Goal: Transaction & Acquisition: Purchase product/service

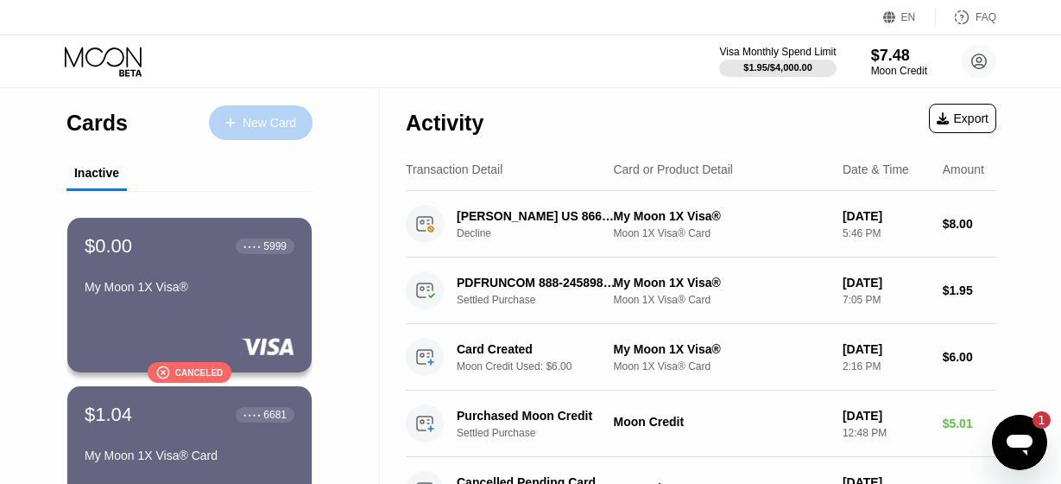
click at [253, 119] on div "New Card" at bounding box center [270, 123] width 54 height 15
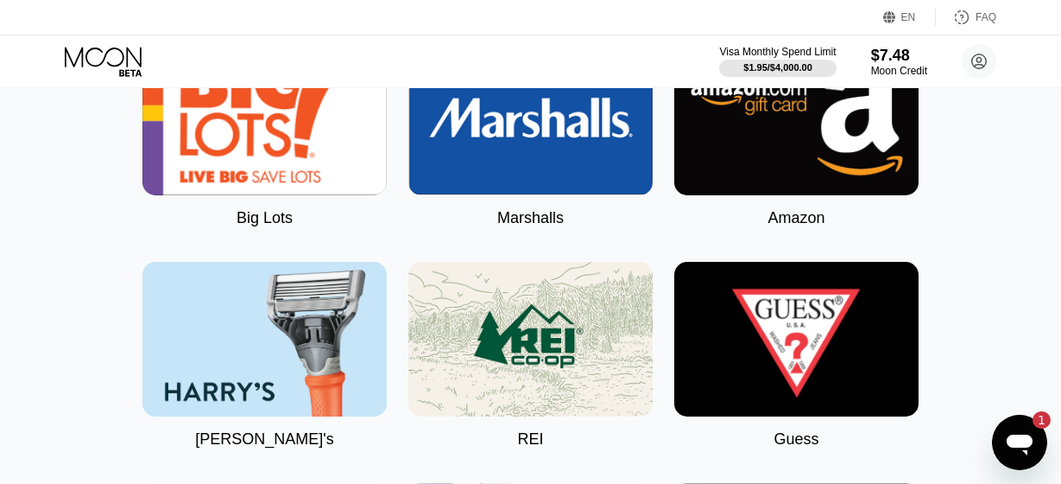
scroll to position [3637, 0]
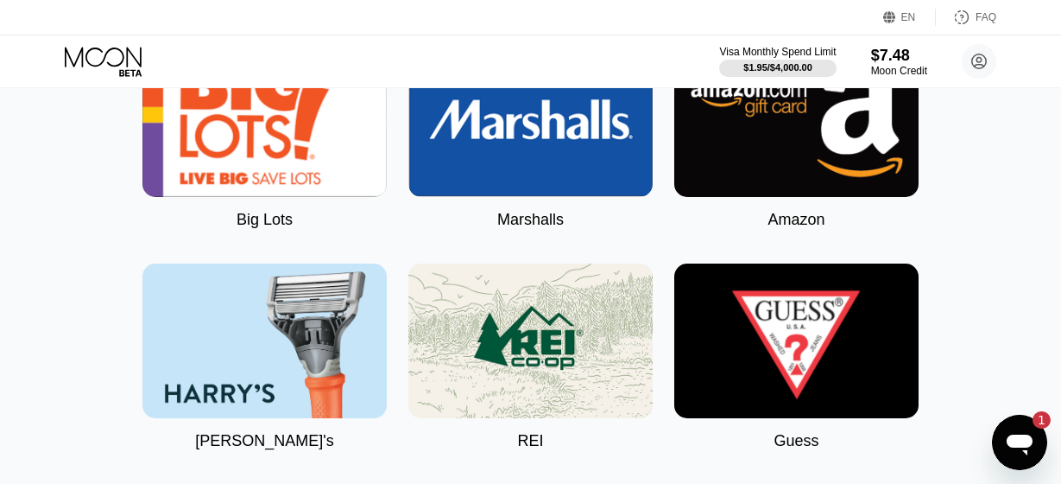
click at [756, 190] on img at bounding box center [796, 119] width 244 height 155
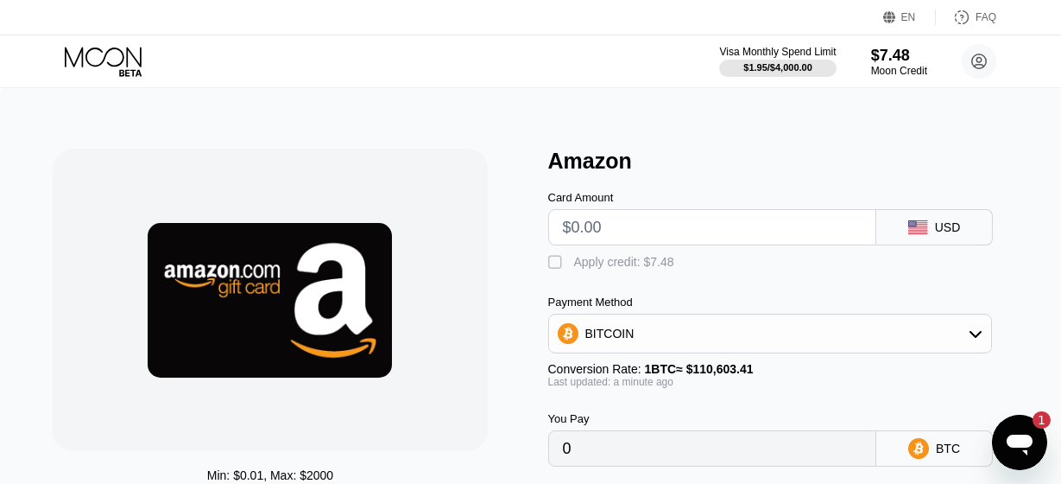
click at [685, 227] on input "text" at bounding box center [713, 227] width 300 height 35
type input "$7"
type input "0.00006329"
type input "$7"
type input "0.00006333"
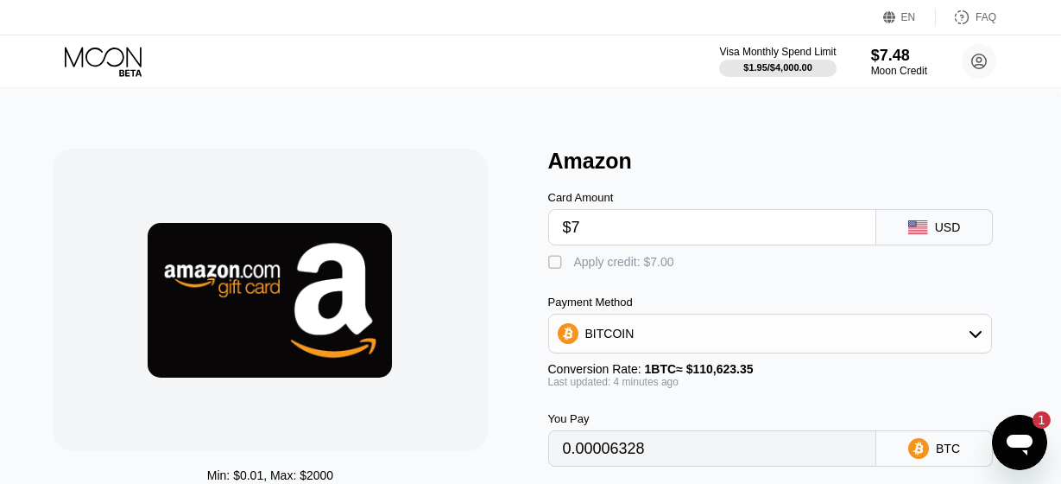
type input "0.00006325"
